Goal: Use online tool/utility: Utilize a website feature to perform a specific function

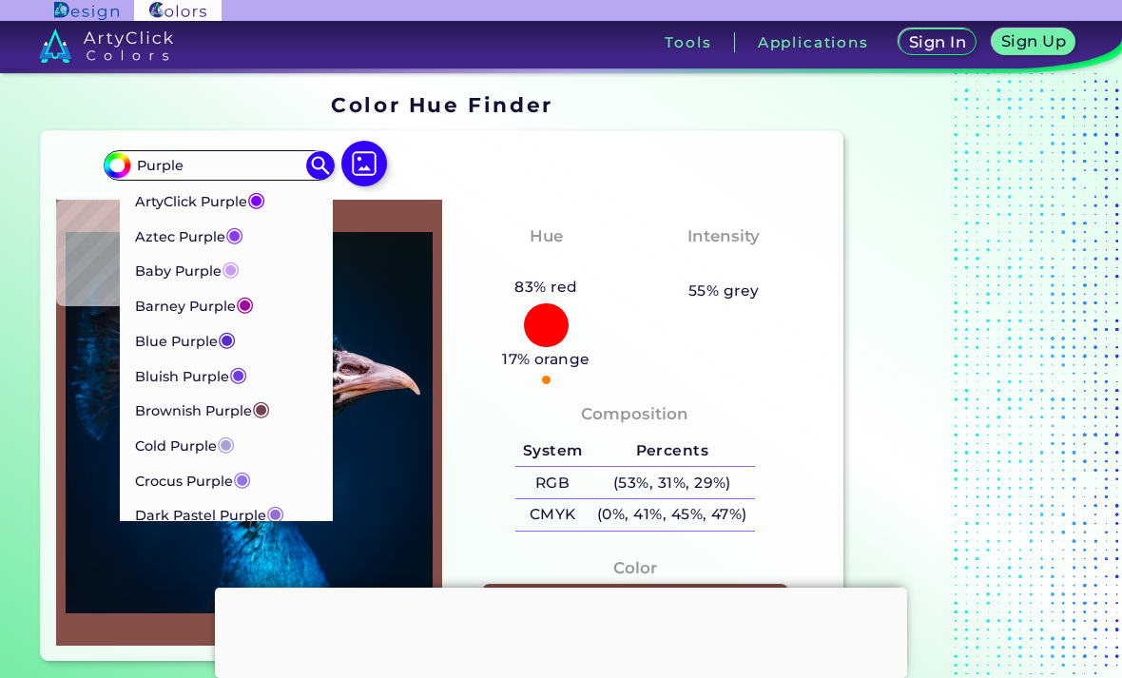
type input "Purple"
click at [159, 239] on p "Aztec Purple ◉" at bounding box center [189, 234] width 108 height 35
type input "#893bff"
type input "#893BFF"
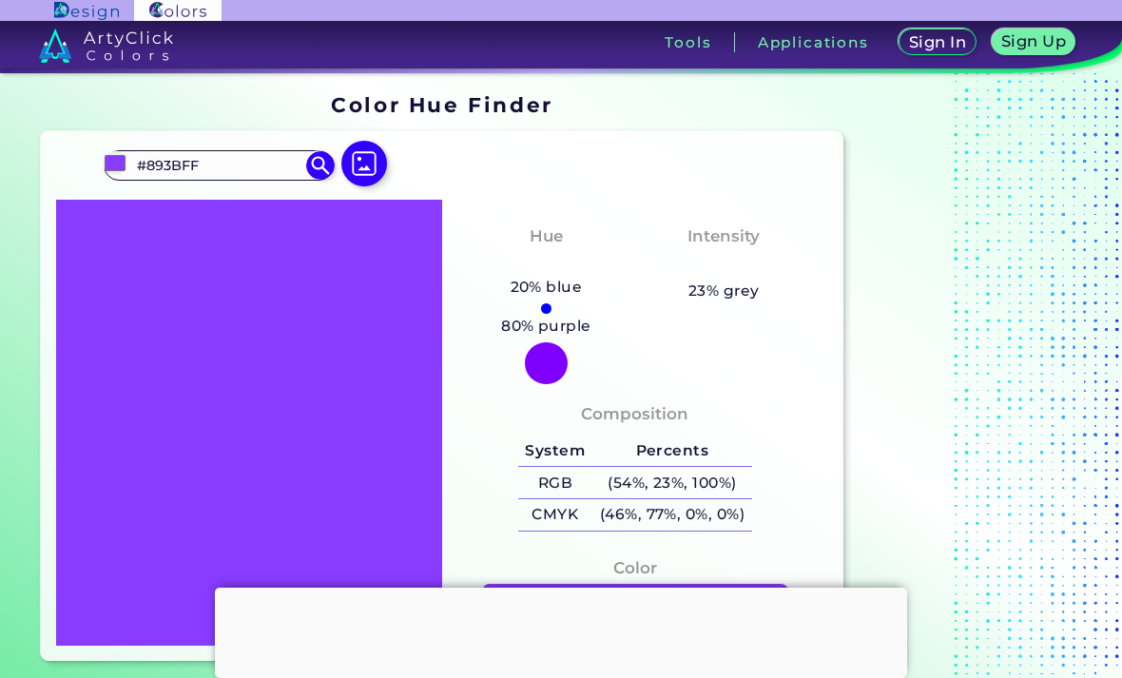
scroll to position [-10, 0]
click at [561, 588] on div at bounding box center [561, 588] width 692 height 0
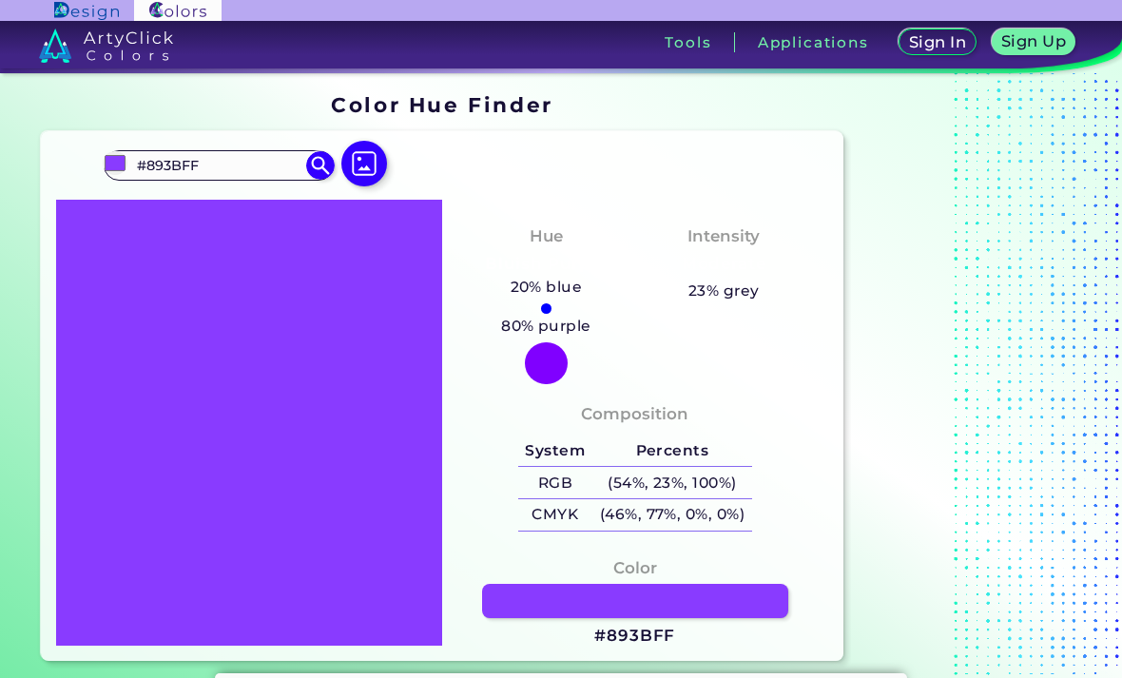
scroll to position [0, 0]
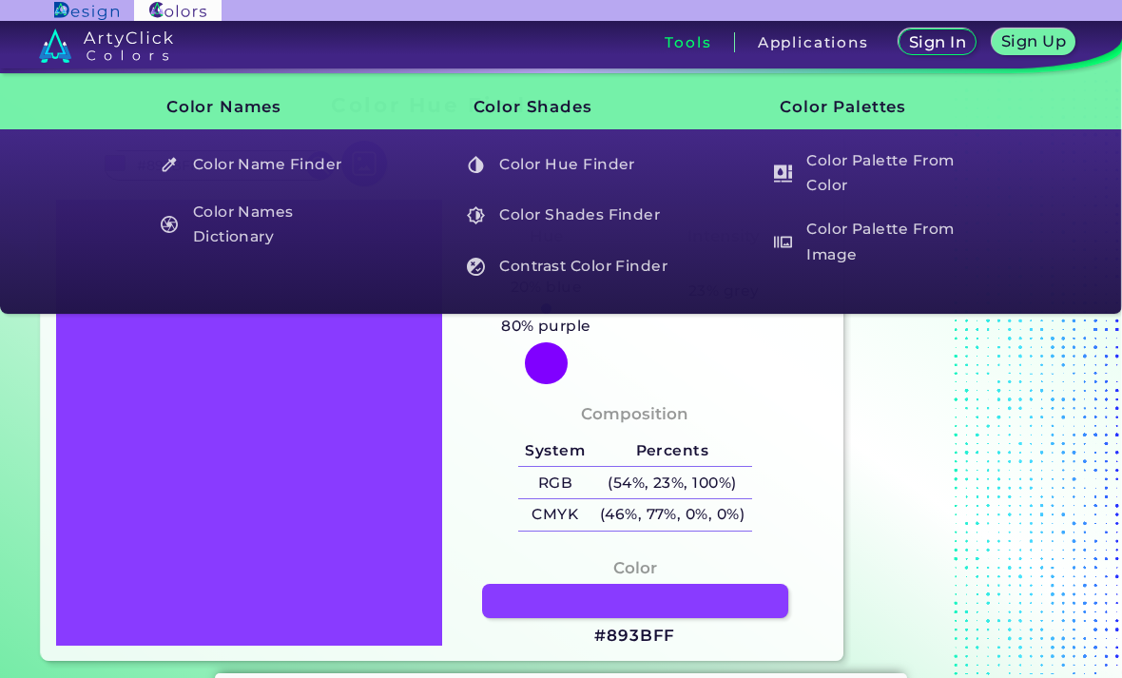
click at [681, 46] on h3 "Tools" at bounding box center [688, 42] width 47 height 14
click at [586, 271] on h5 "Contrast Color Finder" at bounding box center [569, 266] width 222 height 36
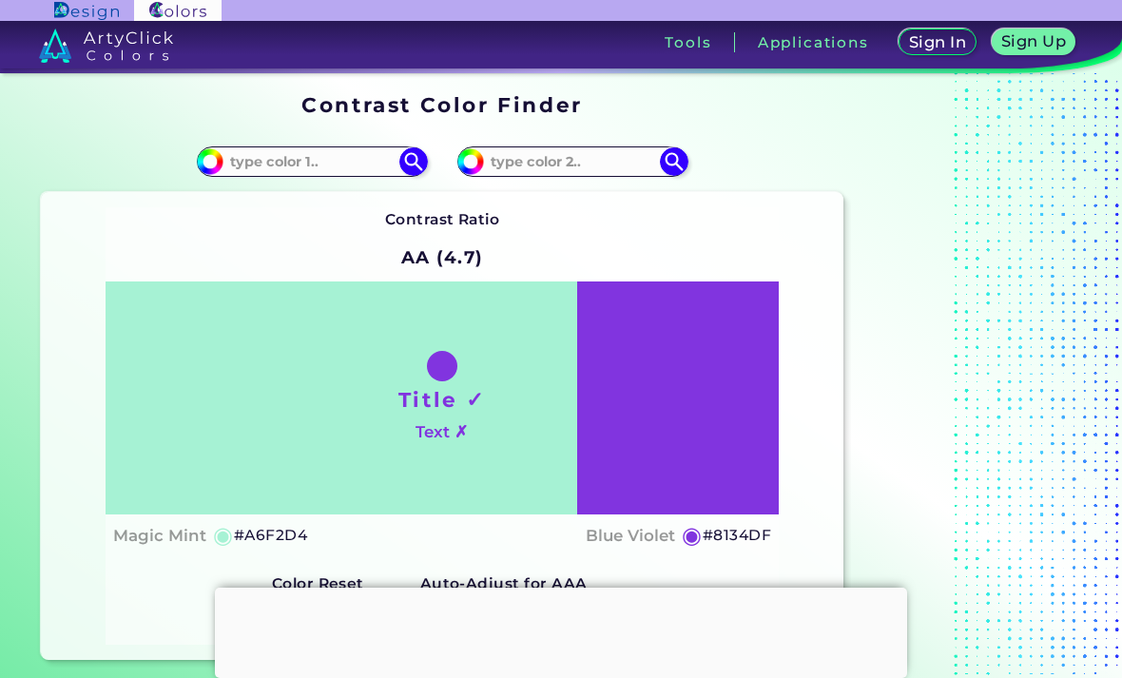
click at [296, 167] on input at bounding box center [312, 161] width 177 height 26
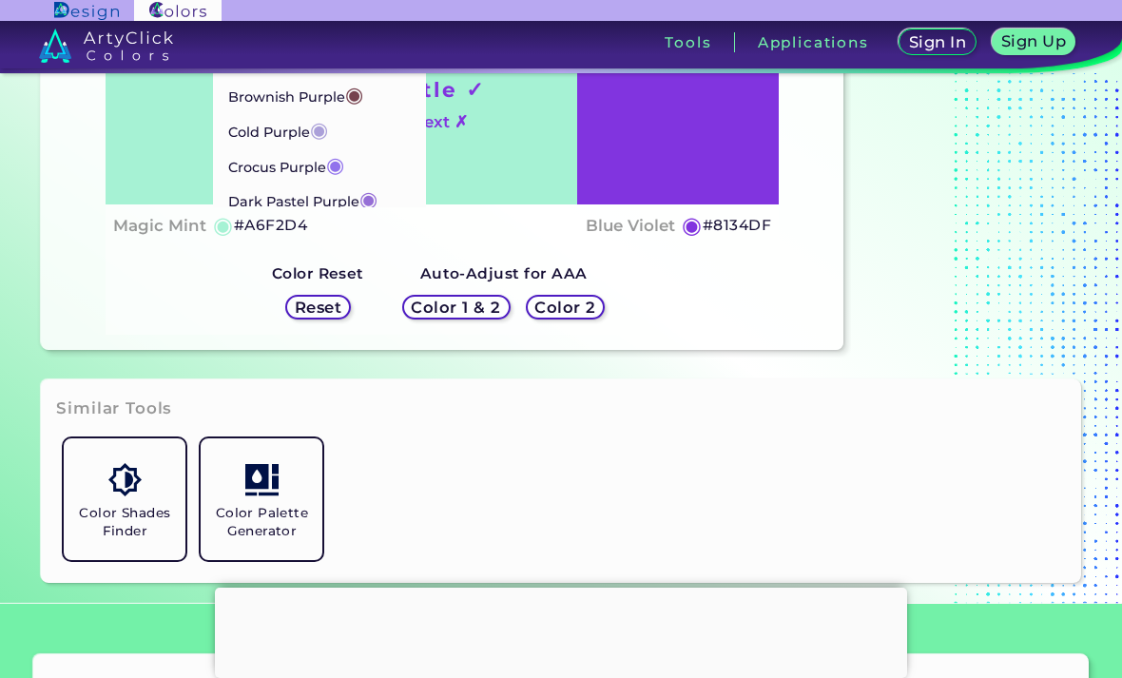
scroll to position [314, 0]
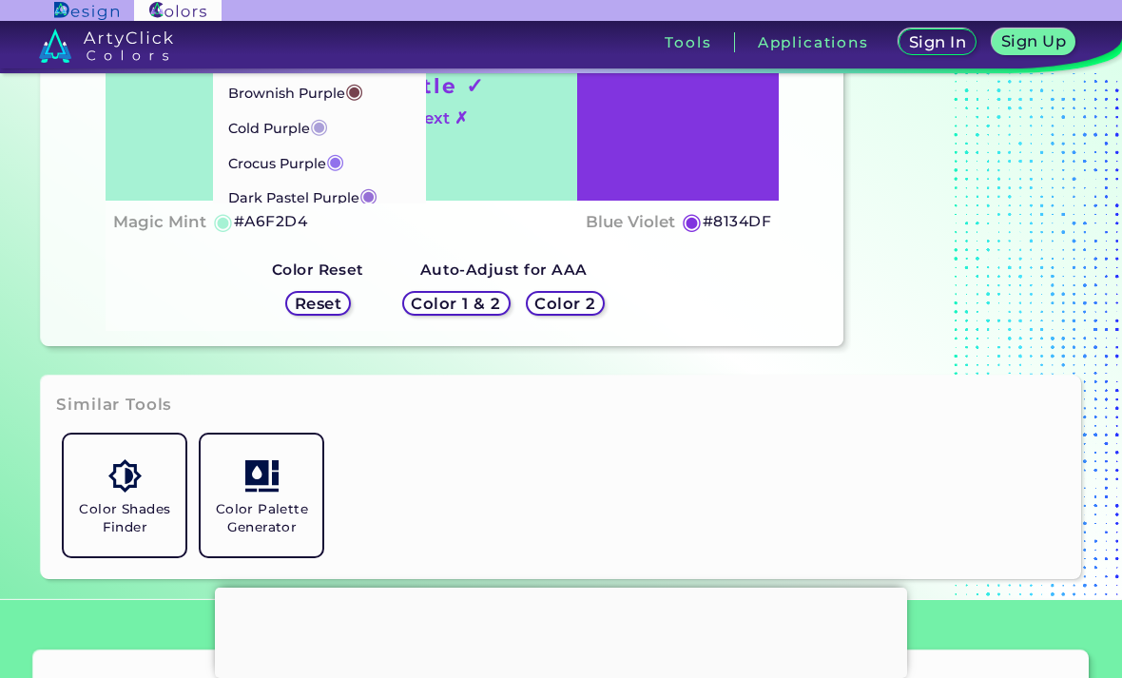
type input "Purple"
click at [263, 161] on p "Crocus Purple ◉" at bounding box center [286, 161] width 116 height 35
type input "#9172ec"
type input "#9172EC"
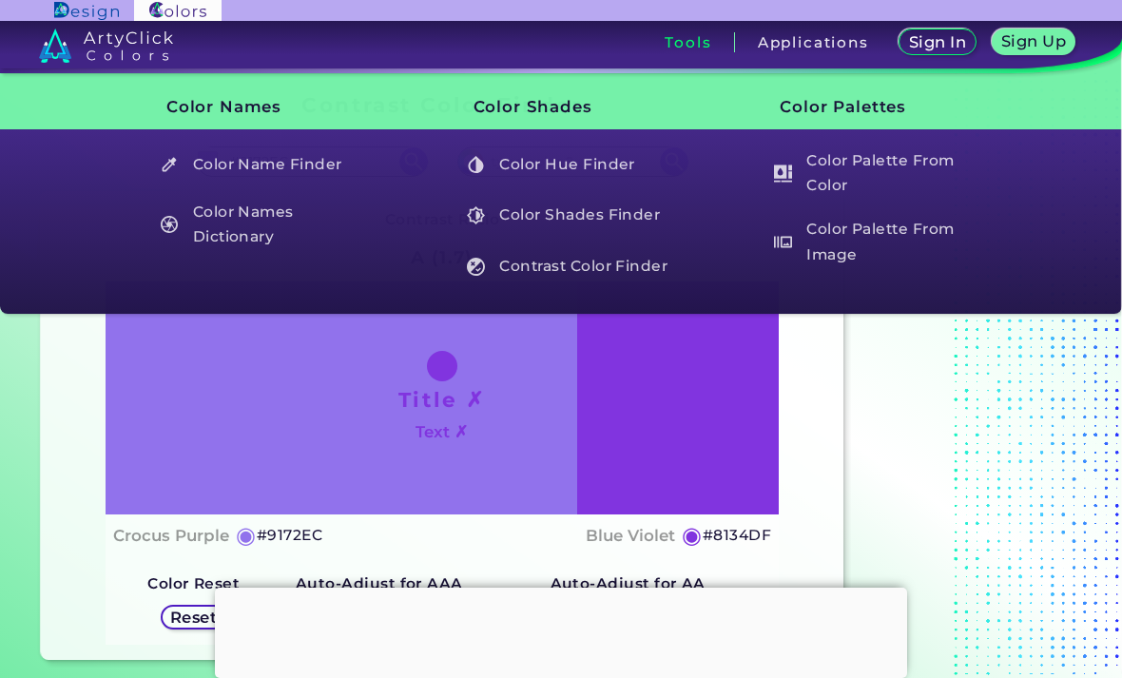
click at [696, 49] on h3 "Tools" at bounding box center [688, 42] width 47 height 14
click at [209, 166] on h5 "Color Name Finder" at bounding box center [262, 164] width 222 height 36
